Goal: Task Accomplishment & Management: Use online tool/utility

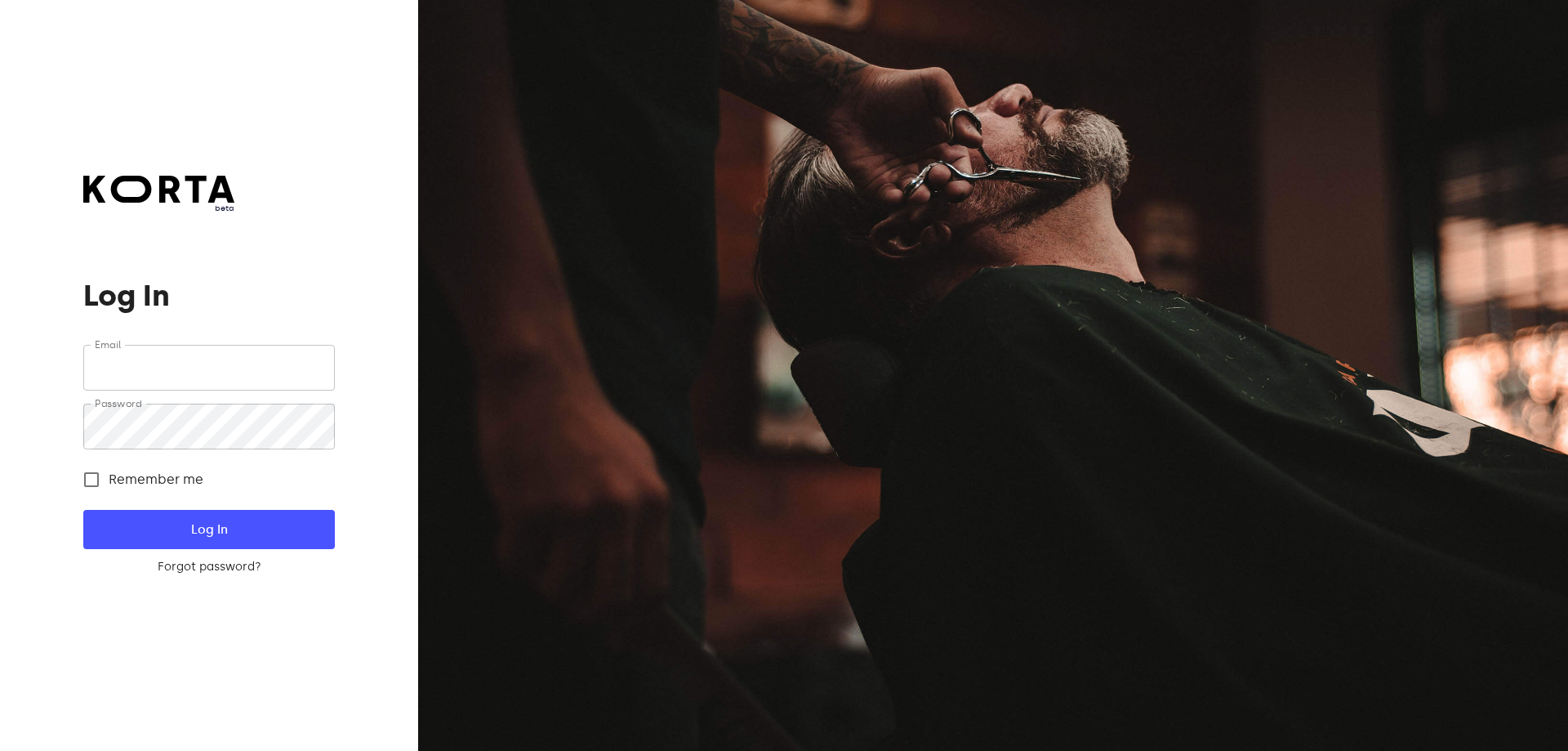
type input "[PERSON_NAME][EMAIL_ADDRESS][DOMAIN_NAME]"
click at [247, 521] on span "Log In" at bounding box center [208, 529] width 198 height 21
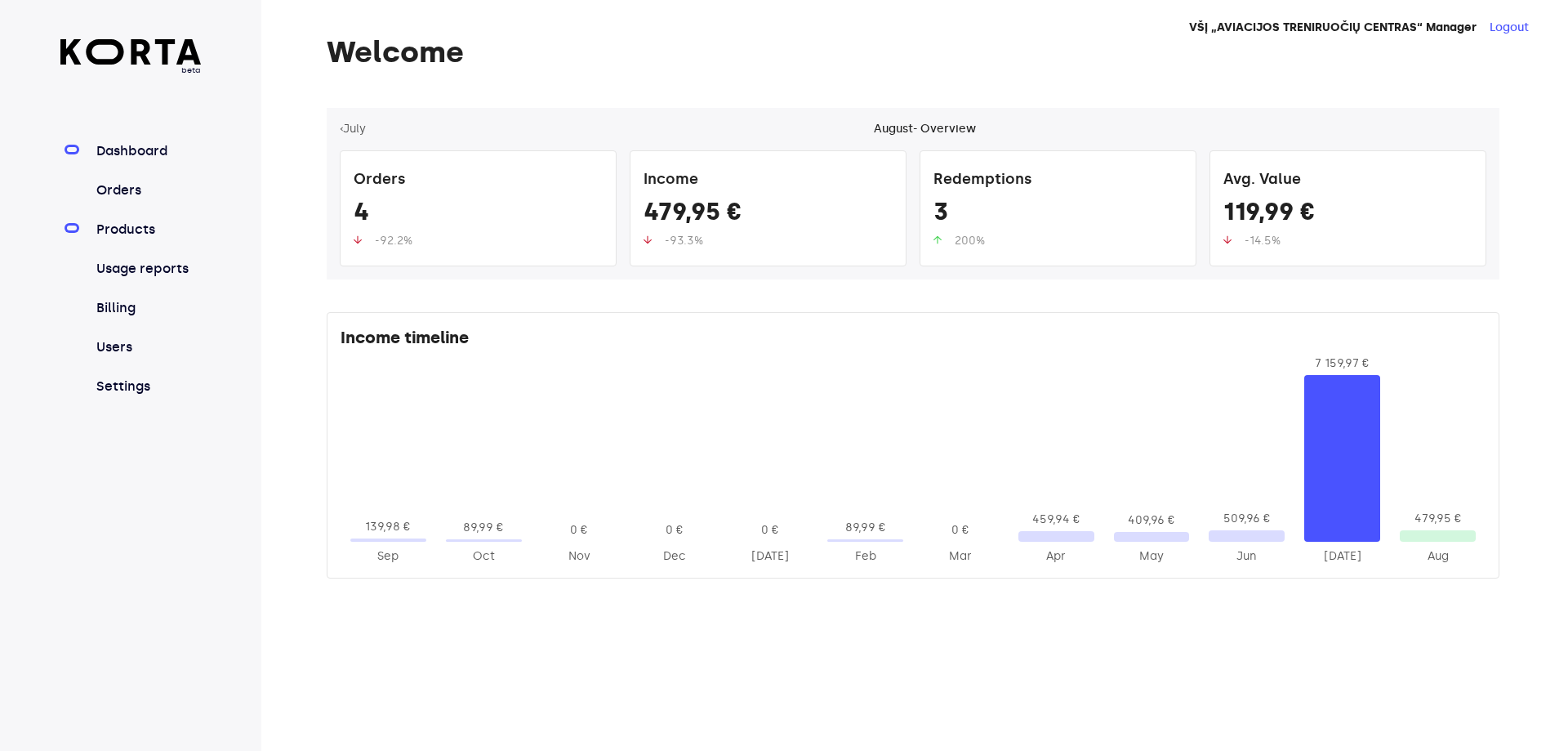
click at [139, 231] on link "Products" at bounding box center [147, 229] width 109 height 19
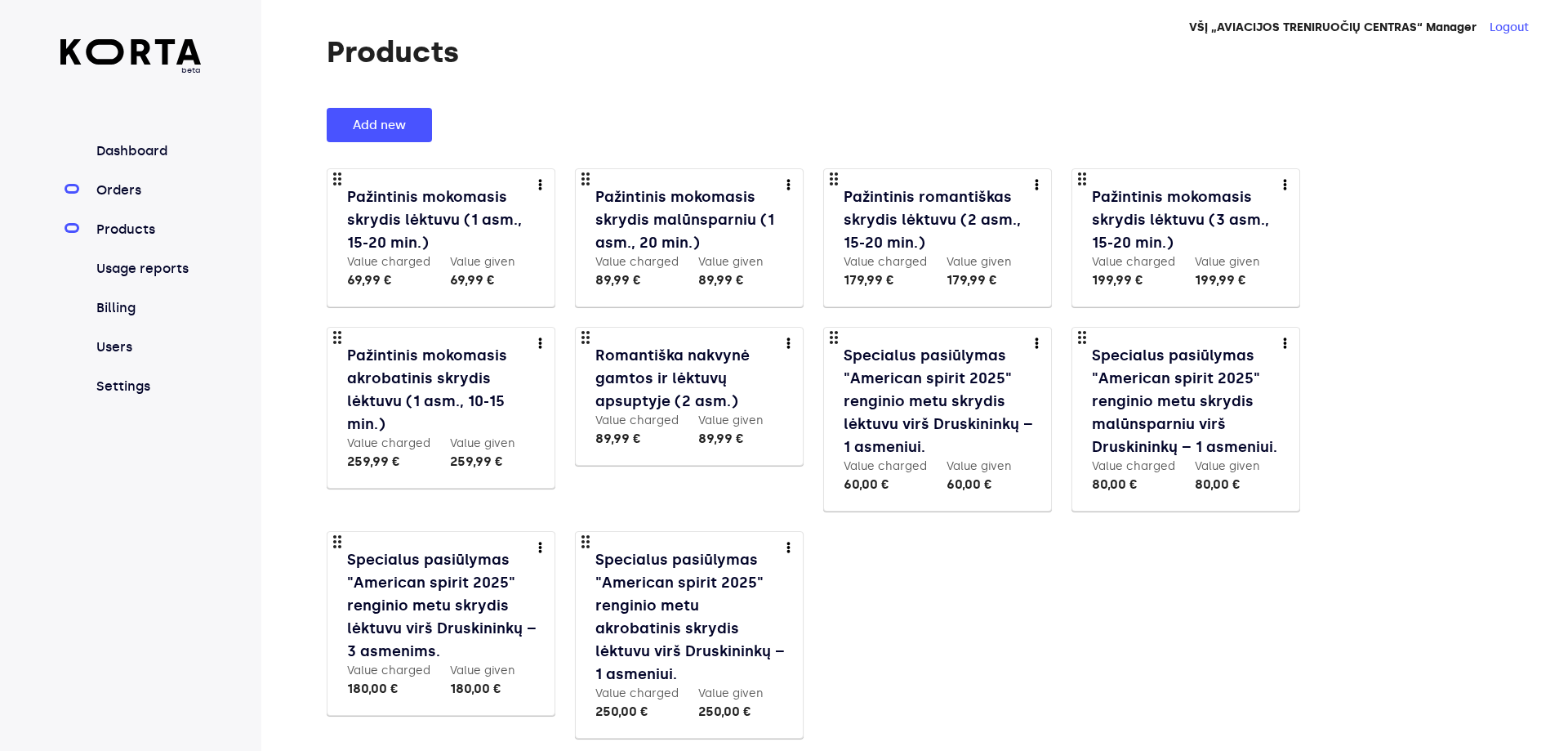
click at [129, 186] on link "Orders" at bounding box center [147, 190] width 109 height 19
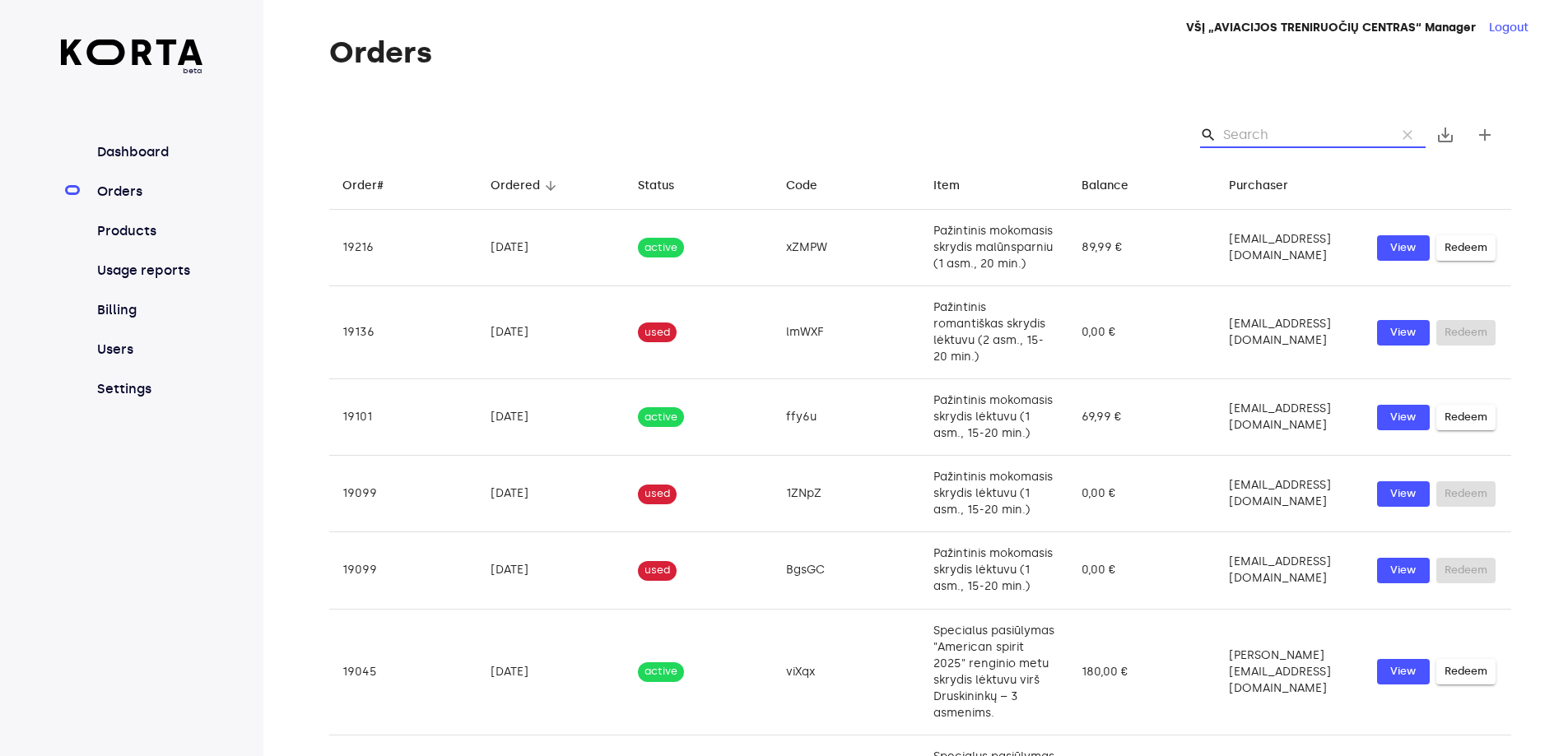
click at [1259, 133] on input "Search" at bounding box center [1303, 134] width 160 height 27
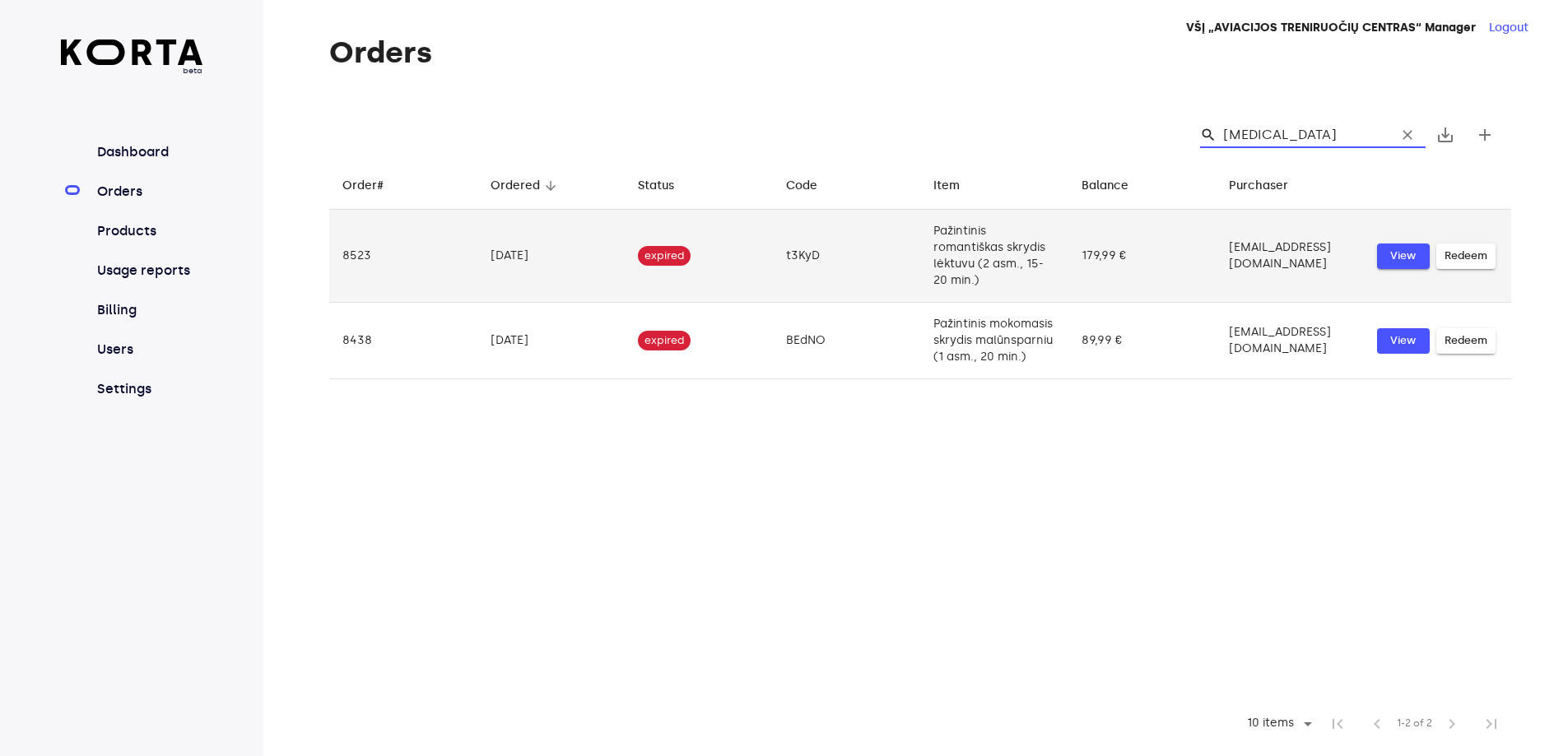
type input "[MEDICAL_DATA]"
click at [1387, 256] on span "View" at bounding box center [1402, 256] width 36 height 19
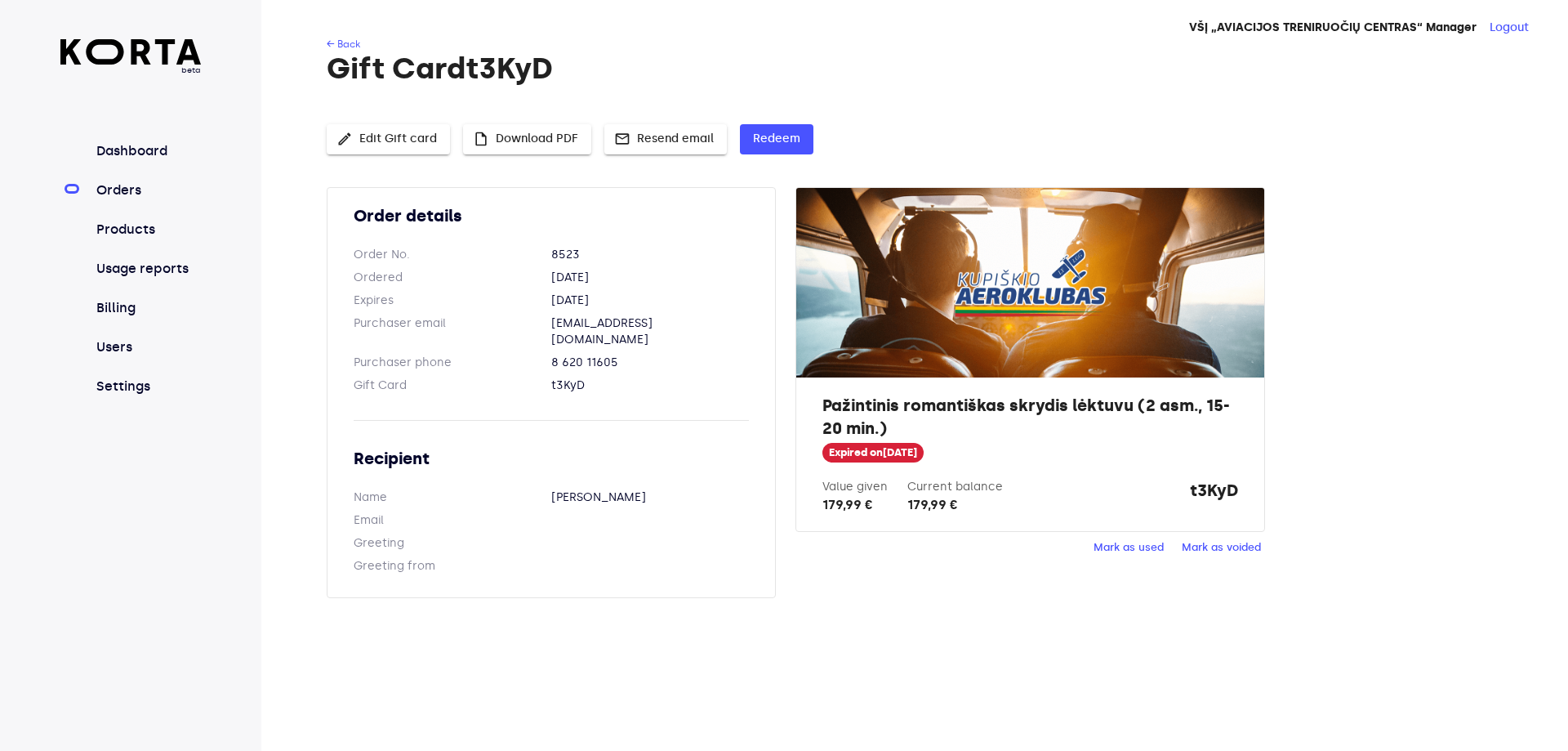
click at [1127, 545] on span "Mark as used" at bounding box center [1129, 547] width 70 height 19
